Goal: Complete application form: Complete application form

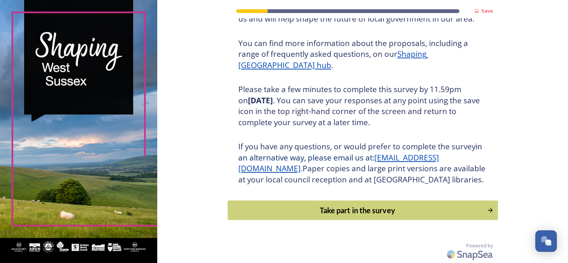
scroll to position [94, 0]
click at [366, 215] on div "Take part in the survey" at bounding box center [357, 210] width 249 height 11
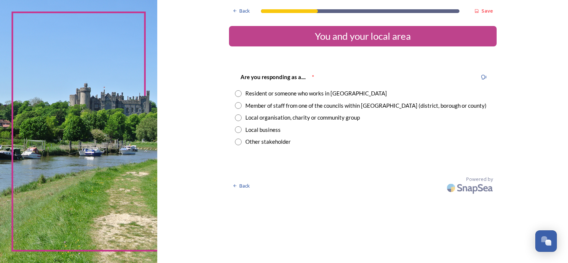
click at [239, 119] on input "radio" at bounding box center [238, 117] width 7 height 7
radio input "true"
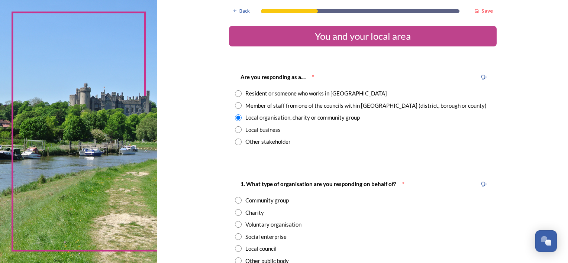
click at [236, 248] on input "radio" at bounding box center [238, 248] width 7 height 7
radio input "true"
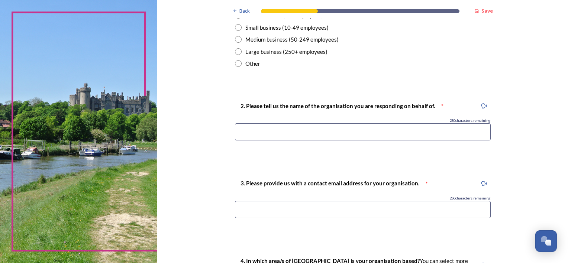
scroll to position [293, 0]
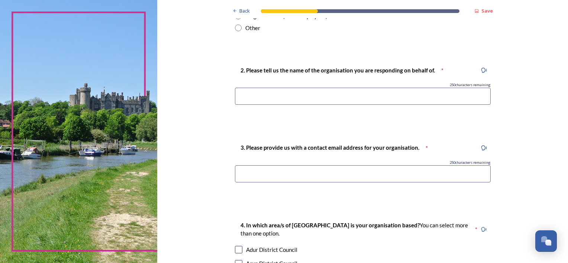
drag, startPoint x: 265, startPoint y: 94, endPoint x: 269, endPoint y: 92, distance: 3.8
click at [265, 94] on input at bounding box center [363, 96] width 256 height 17
type input "[PERSON_NAME] Parish Council"
click at [274, 176] on input at bounding box center [363, 173] width 256 height 17
type input "[EMAIL_ADDRESS][PERSON_NAME][DOMAIN_NAME]"
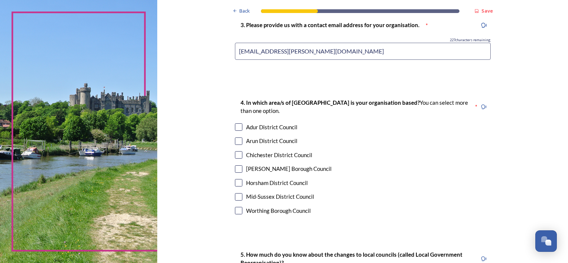
scroll to position [444, 0]
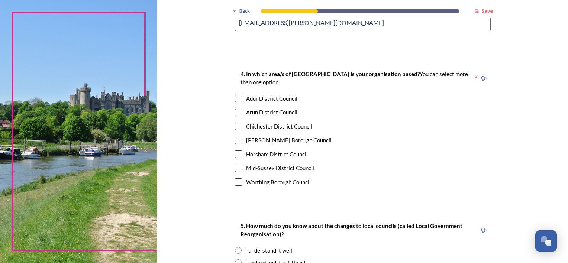
click at [236, 125] on input "checkbox" at bounding box center [238, 126] width 7 height 7
checkbox input "true"
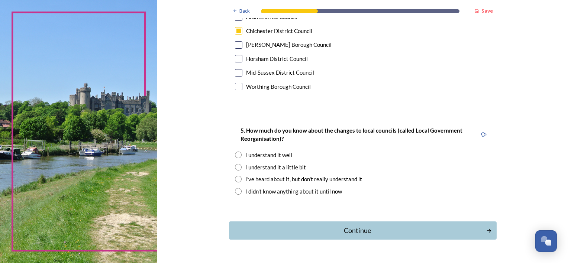
scroll to position [554, 0]
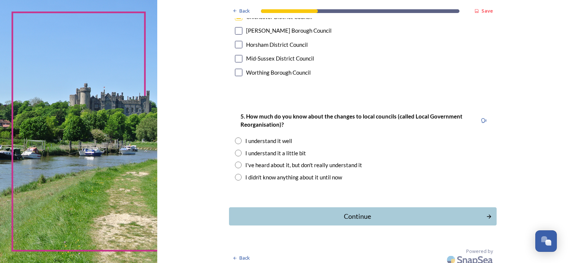
click at [241, 153] on div "I understand it a little bit" at bounding box center [363, 153] width 256 height 9
radio input "true"
click at [375, 220] on div "Continue" at bounding box center [357, 216] width 252 height 10
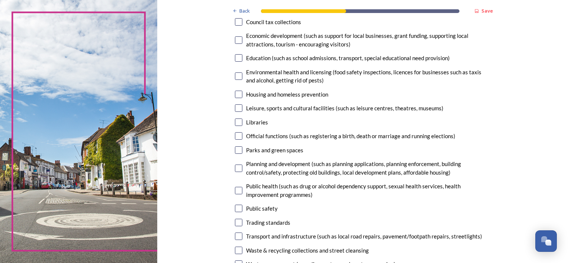
scroll to position [141, 0]
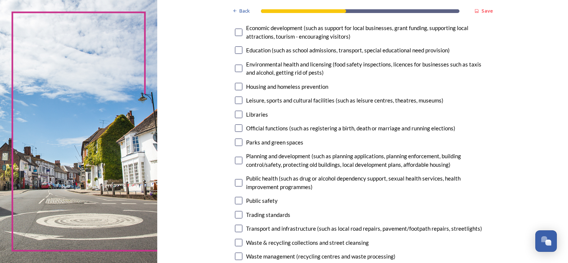
click at [236, 160] on input "checkbox" at bounding box center [238, 160] width 7 height 7
checkbox input "true"
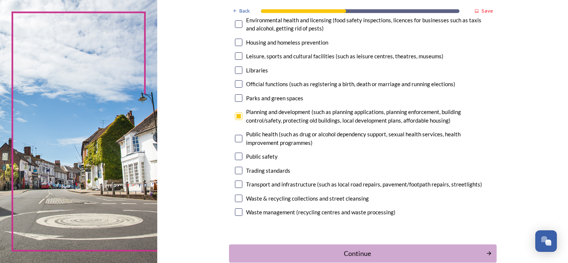
scroll to position [228, 0]
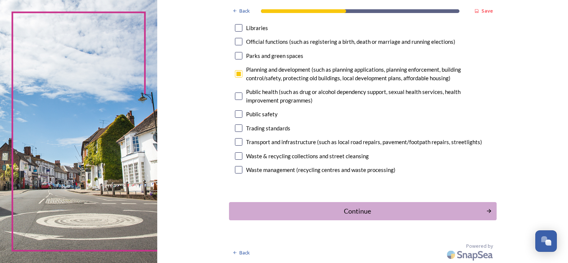
click at [237, 145] on input "checkbox" at bounding box center [238, 141] width 7 height 7
checkbox input "true"
click at [236, 160] on div "Waste & recycling collections and street cleansing" at bounding box center [363, 156] width 256 height 9
checkbox input "true"
click at [236, 167] on input "checkbox" at bounding box center [238, 169] width 7 height 7
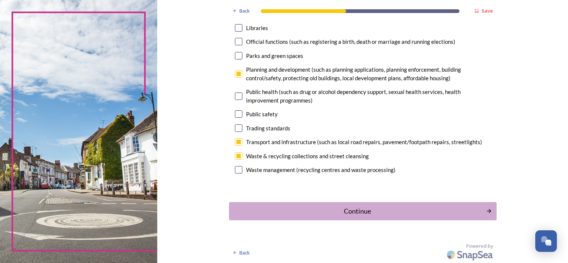
checkbox input "true"
click at [352, 207] on div "Continue" at bounding box center [357, 211] width 252 height 10
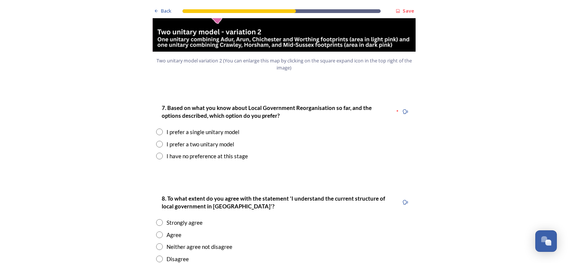
scroll to position [950, 0]
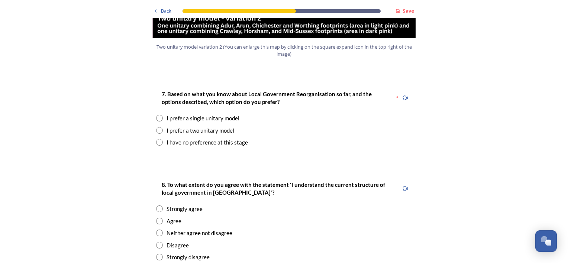
click at [157, 127] on input "radio" at bounding box center [159, 130] width 7 height 7
radio input "true"
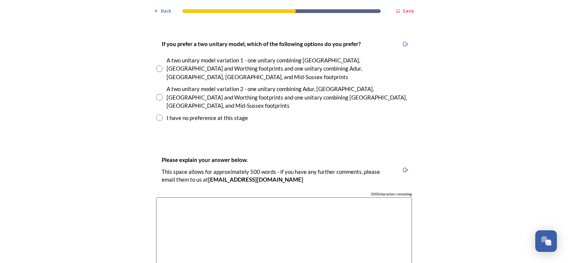
scroll to position [1060, 0]
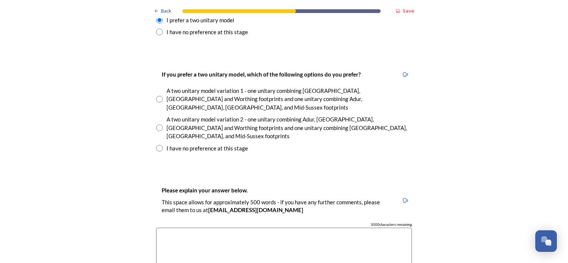
click at [158, 124] on input "radio" at bounding box center [159, 127] width 7 height 7
radio input "true"
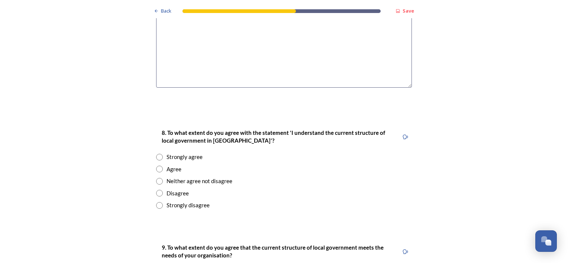
scroll to position [1290, 0]
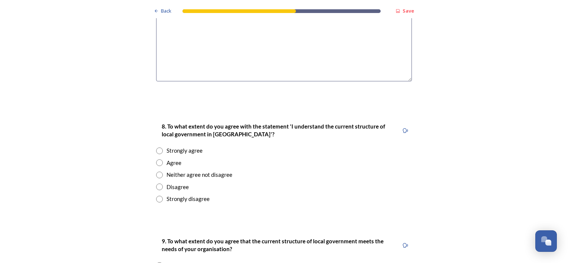
click at [157, 147] on input "radio" at bounding box center [159, 150] width 7 height 7
radio input "true"
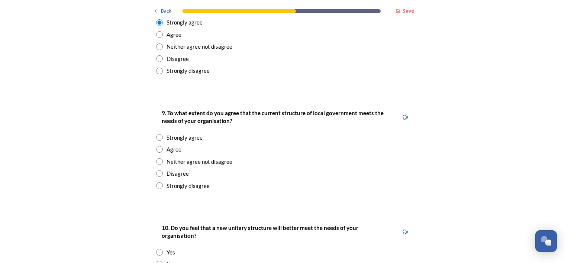
scroll to position [1455, 0]
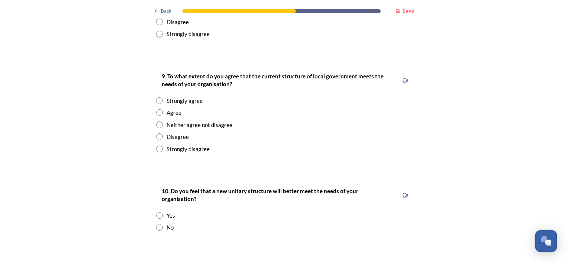
click at [158, 109] on input "radio" at bounding box center [159, 112] width 7 height 7
radio input "true"
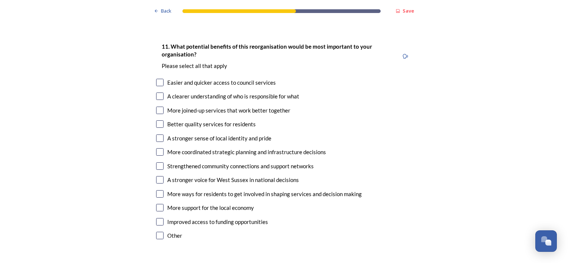
scroll to position [1675, 0]
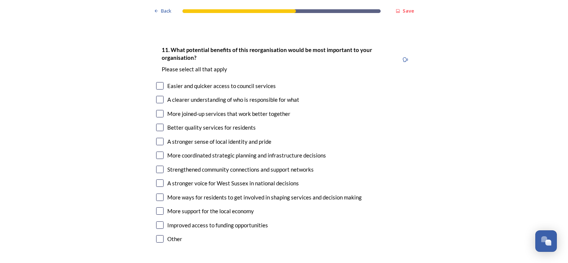
click at [159, 82] on input "checkbox" at bounding box center [159, 85] width 7 height 7
checkbox input "true"
click at [156, 96] on input "checkbox" at bounding box center [159, 99] width 7 height 7
checkbox input "true"
drag, startPoint x: 155, startPoint y: 65, endPoint x: 156, endPoint y: 74, distance: 9.4
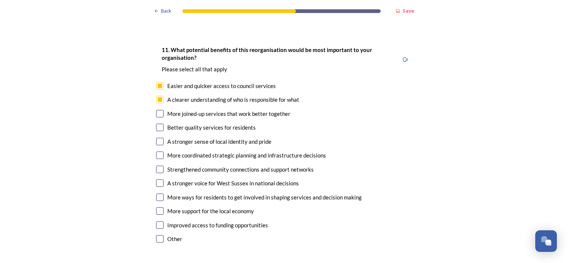
click at [156, 110] on input "checkbox" at bounding box center [159, 113] width 7 height 7
checkbox input "true"
drag, startPoint x: 155, startPoint y: 81, endPoint x: 160, endPoint y: 95, distance: 15.2
click at [156, 124] on input "checkbox" at bounding box center [159, 127] width 7 height 7
checkbox input "true"
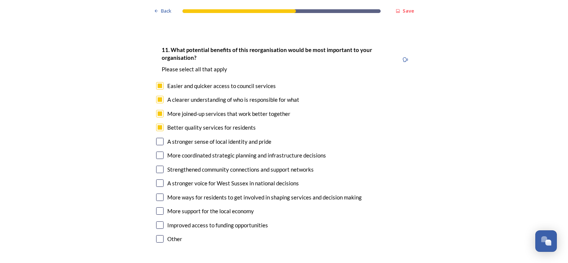
drag, startPoint x: 160, startPoint y: 96, endPoint x: 158, endPoint y: 107, distance: 11.7
click at [159, 138] on input "checkbox" at bounding box center [159, 141] width 7 height 7
checkbox input "true"
click at [156, 152] on input "checkbox" at bounding box center [159, 155] width 7 height 7
checkbox input "true"
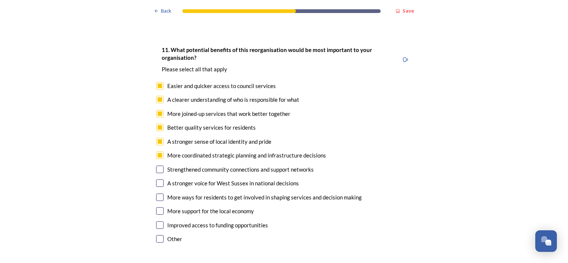
click at [159, 166] on input "checkbox" at bounding box center [159, 169] width 7 height 7
checkbox input "true"
click at [158, 179] on input "checkbox" at bounding box center [159, 182] width 7 height 7
checkbox input "true"
click at [158, 194] on input "checkbox" at bounding box center [159, 197] width 7 height 7
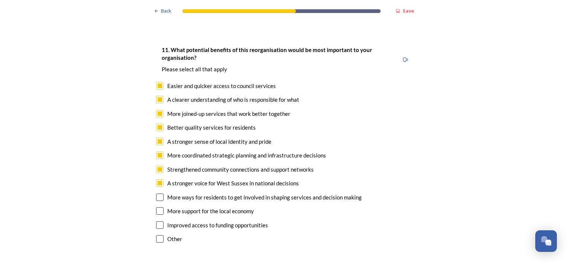
checkbox input "true"
click at [157, 207] on input "checkbox" at bounding box center [159, 210] width 7 height 7
checkbox input "true"
click at [156, 221] on input "checkbox" at bounding box center [159, 224] width 7 height 7
checkbox input "true"
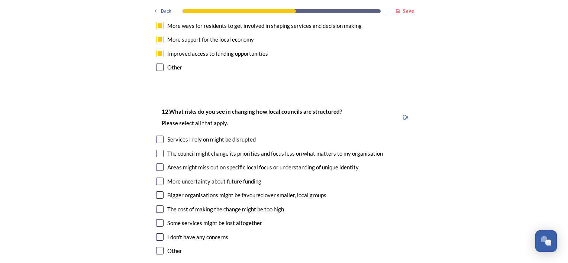
scroll to position [1852, 0]
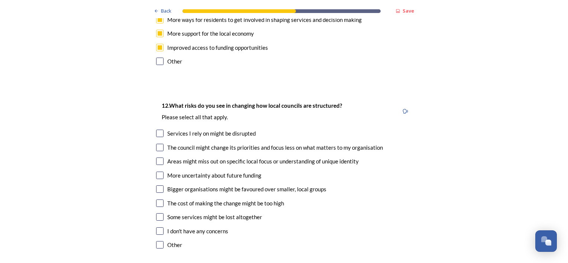
click at [156, 130] on input "checkbox" at bounding box center [159, 133] width 7 height 7
checkbox input "true"
click at [156, 144] on input "checkbox" at bounding box center [159, 147] width 7 height 7
checkbox input "true"
click at [156, 158] on input "checkbox" at bounding box center [159, 161] width 7 height 7
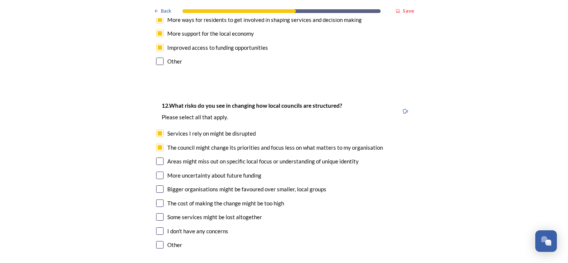
checkbox input "true"
click at [158, 172] on input "checkbox" at bounding box center [159, 175] width 7 height 7
checkbox input "true"
click at [157, 185] on input "checkbox" at bounding box center [159, 188] width 7 height 7
checkbox input "true"
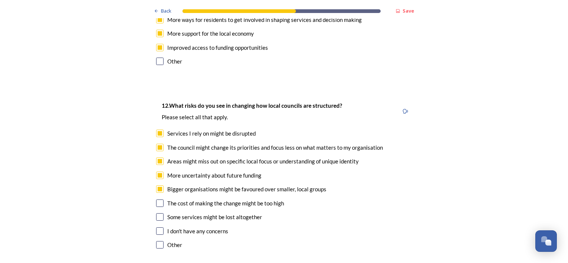
click at [158, 199] on input "checkbox" at bounding box center [159, 202] width 7 height 7
checkbox input "true"
click at [158, 213] on input "checkbox" at bounding box center [159, 216] width 7 height 7
checkbox input "true"
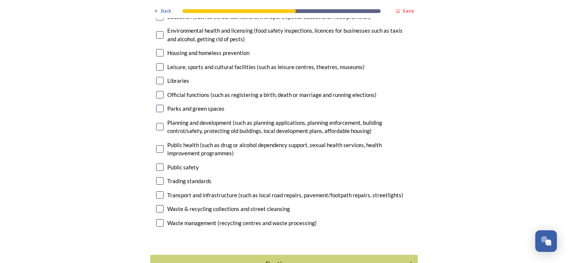
scroll to position [2264, 0]
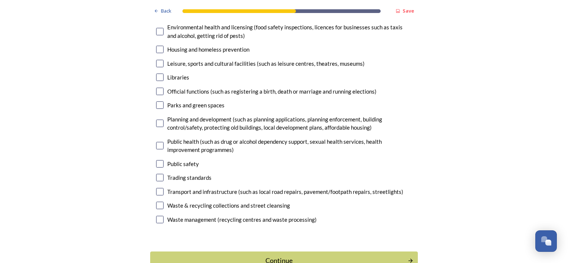
click at [160, 202] on input "checkbox" at bounding box center [159, 205] width 7 height 7
checkbox input "true"
click at [156, 216] on input "checkbox" at bounding box center [159, 219] width 7 height 7
checkbox input "true"
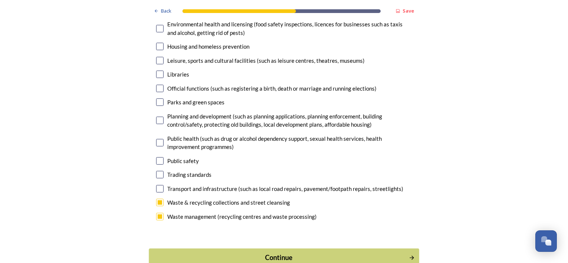
click at [410, 254] on icon "Continue" at bounding box center [411, 257] width 6 height 7
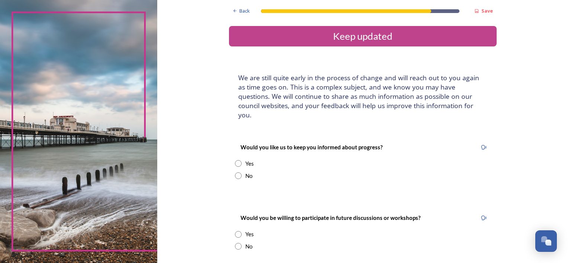
click at [236, 160] on input "radio" at bounding box center [238, 163] width 7 height 7
radio input "true"
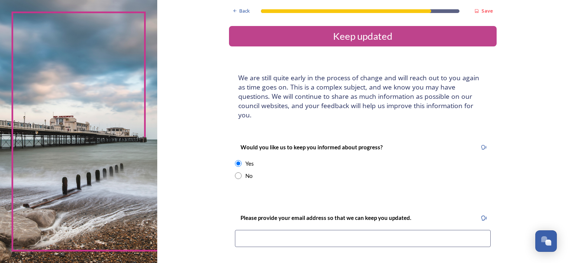
click at [274, 230] on input at bounding box center [363, 238] width 256 height 17
type input "[EMAIL_ADDRESS][PERSON_NAME][DOMAIN_NAME]"
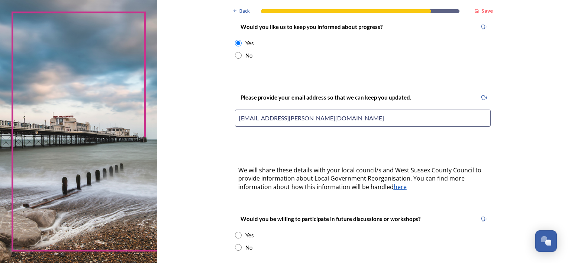
scroll to position [186, 0]
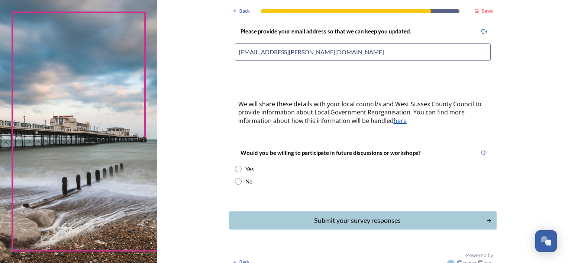
click at [236, 166] on input "radio" at bounding box center [238, 169] width 7 height 7
radio input "true"
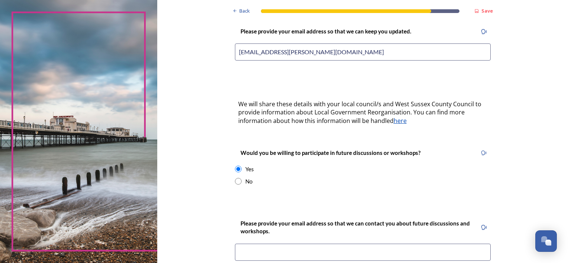
click at [296, 244] on input at bounding box center [363, 252] width 256 height 17
type input "[EMAIL_ADDRESS][PERSON_NAME][DOMAIN_NAME]"
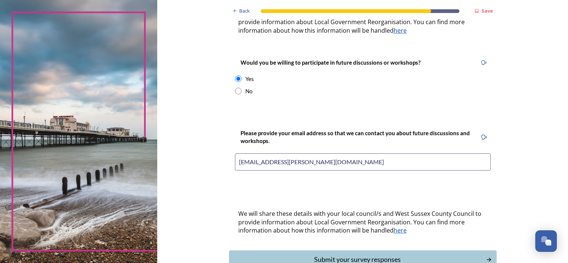
scroll to position [315, 0]
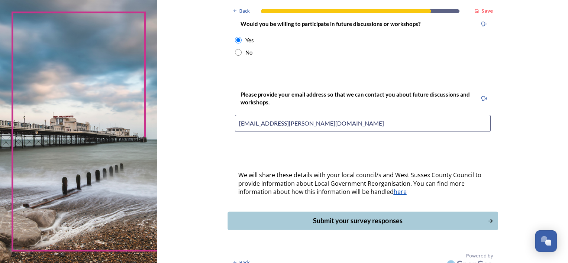
click at [343, 216] on div "Submit your survey responses" at bounding box center [357, 221] width 252 height 10
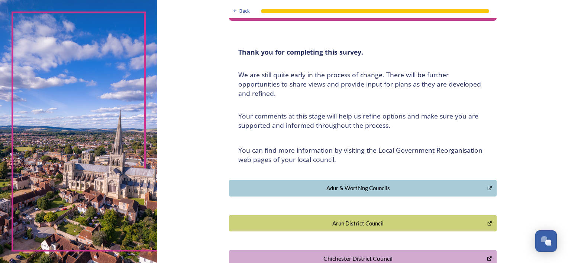
scroll to position [0, 0]
